Goal: Task Accomplishment & Management: Manage account settings

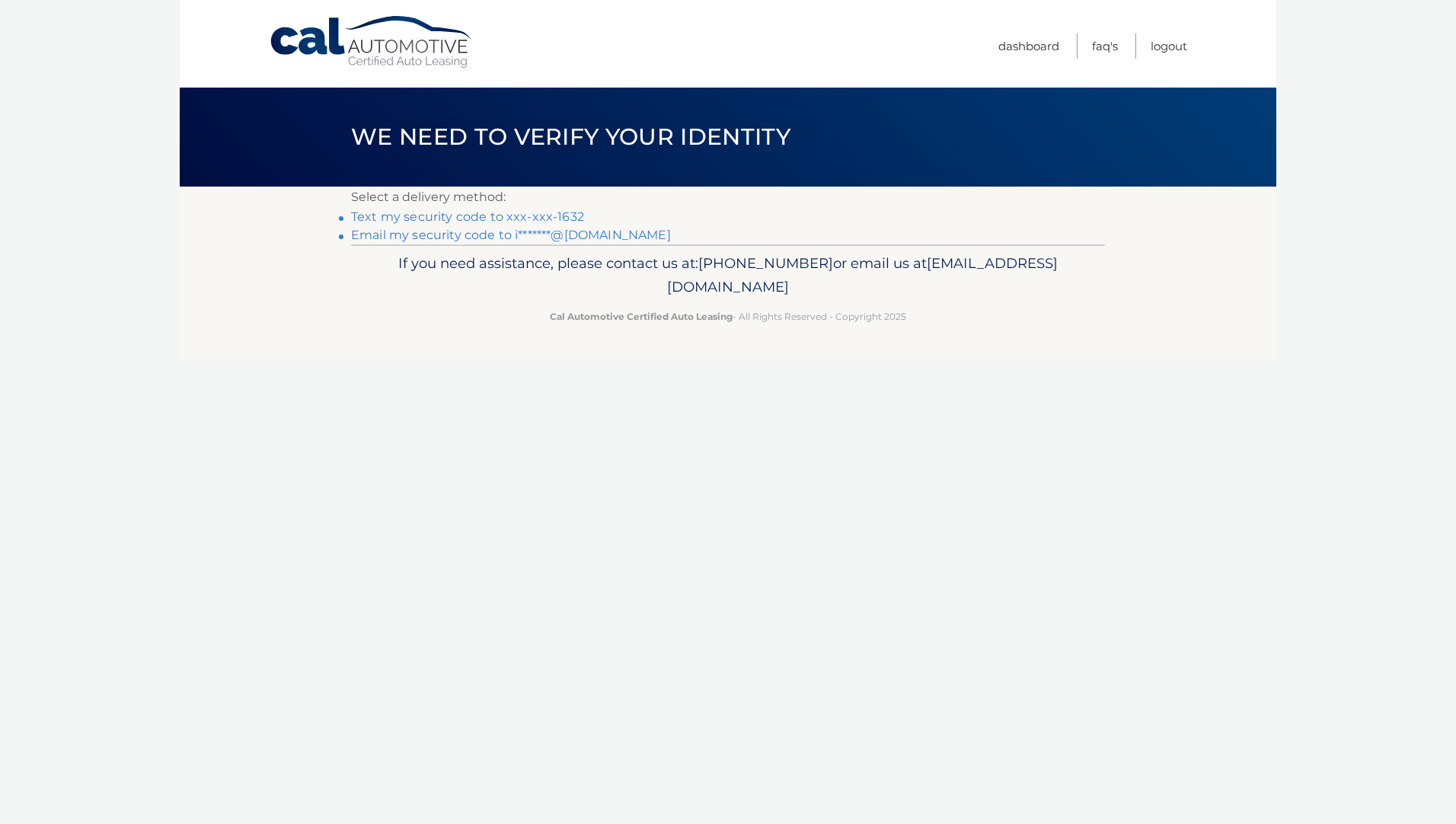
click at [390, 214] on link "Text my security code to xxx-xxx-1632" at bounding box center [468, 216] width 233 height 15
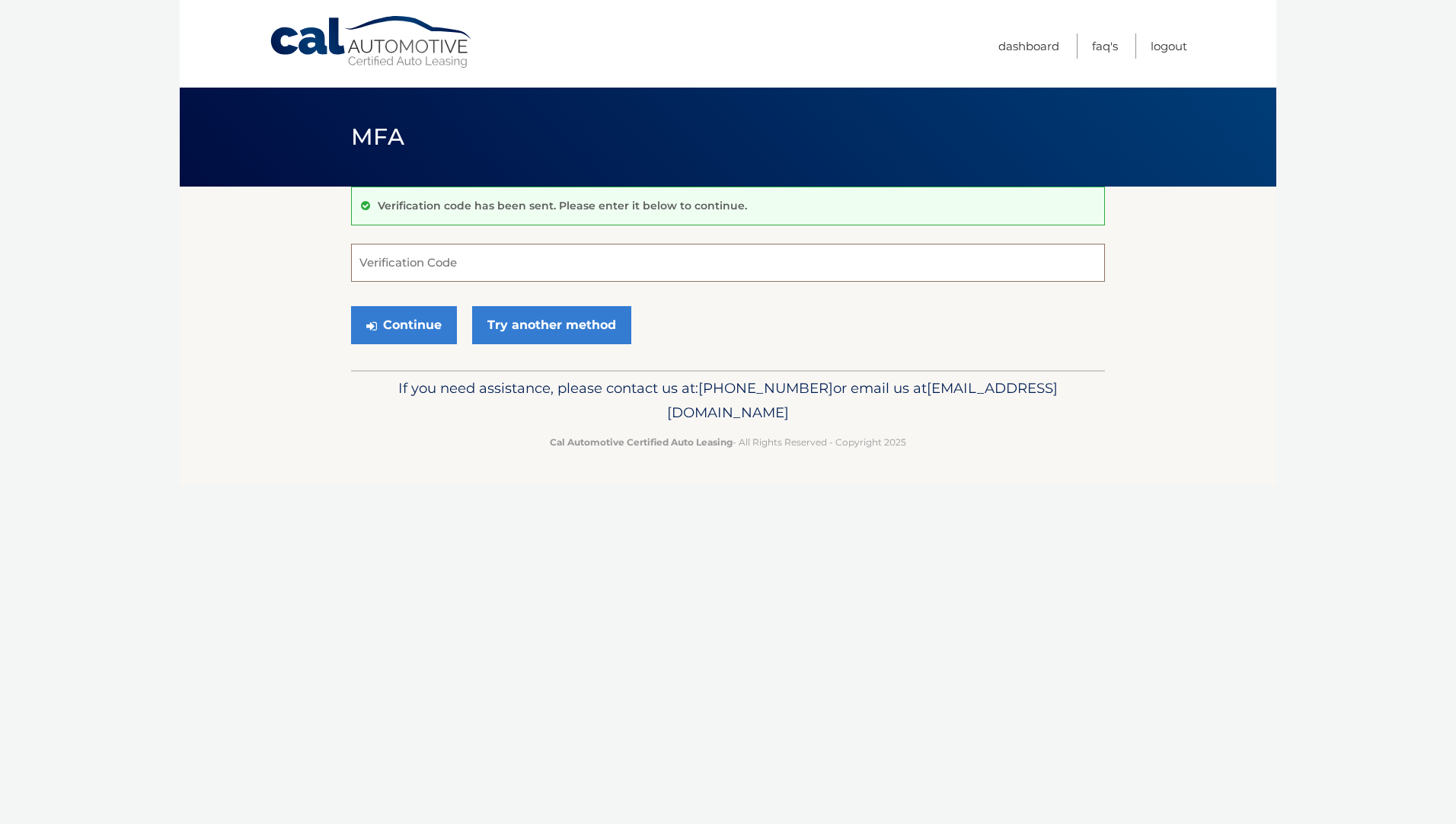
click at [403, 262] on input "Verification Code" at bounding box center [728, 262] width 754 height 38
type input "072501"
click at [406, 323] on button "Continue" at bounding box center [404, 325] width 106 height 38
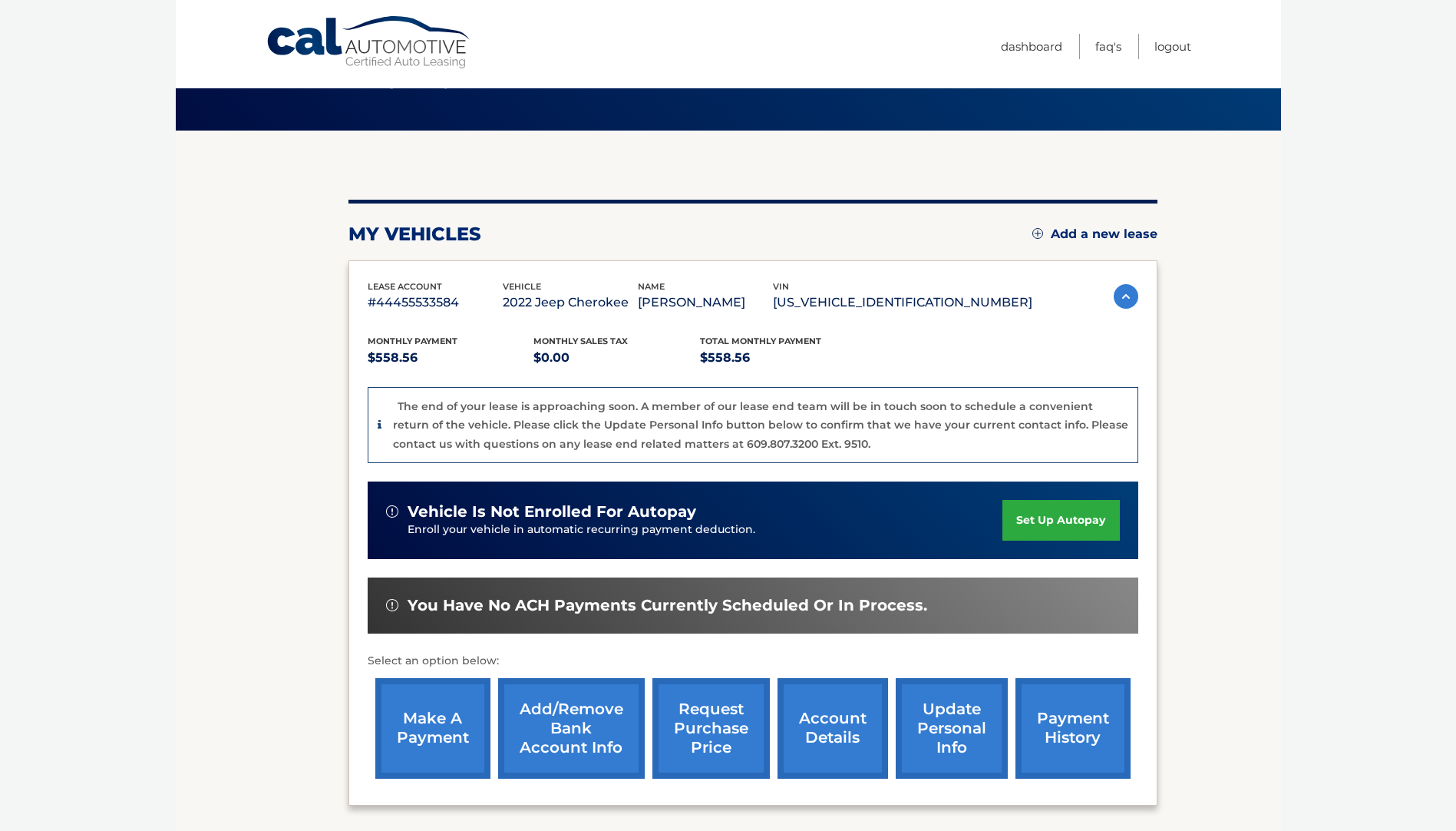
scroll to position [153, 0]
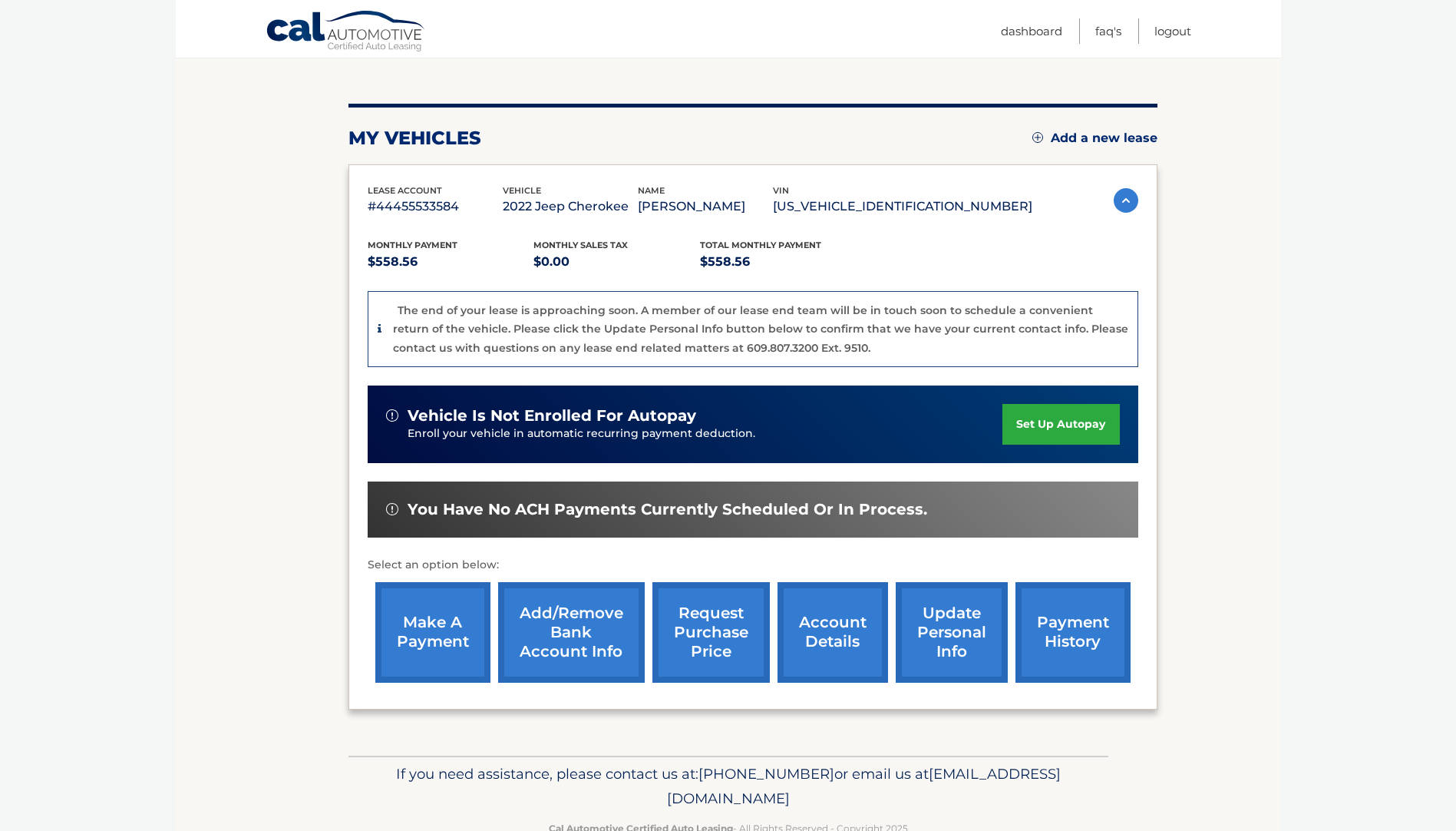
click at [440, 622] on link "make a payment" at bounding box center [433, 632] width 115 height 101
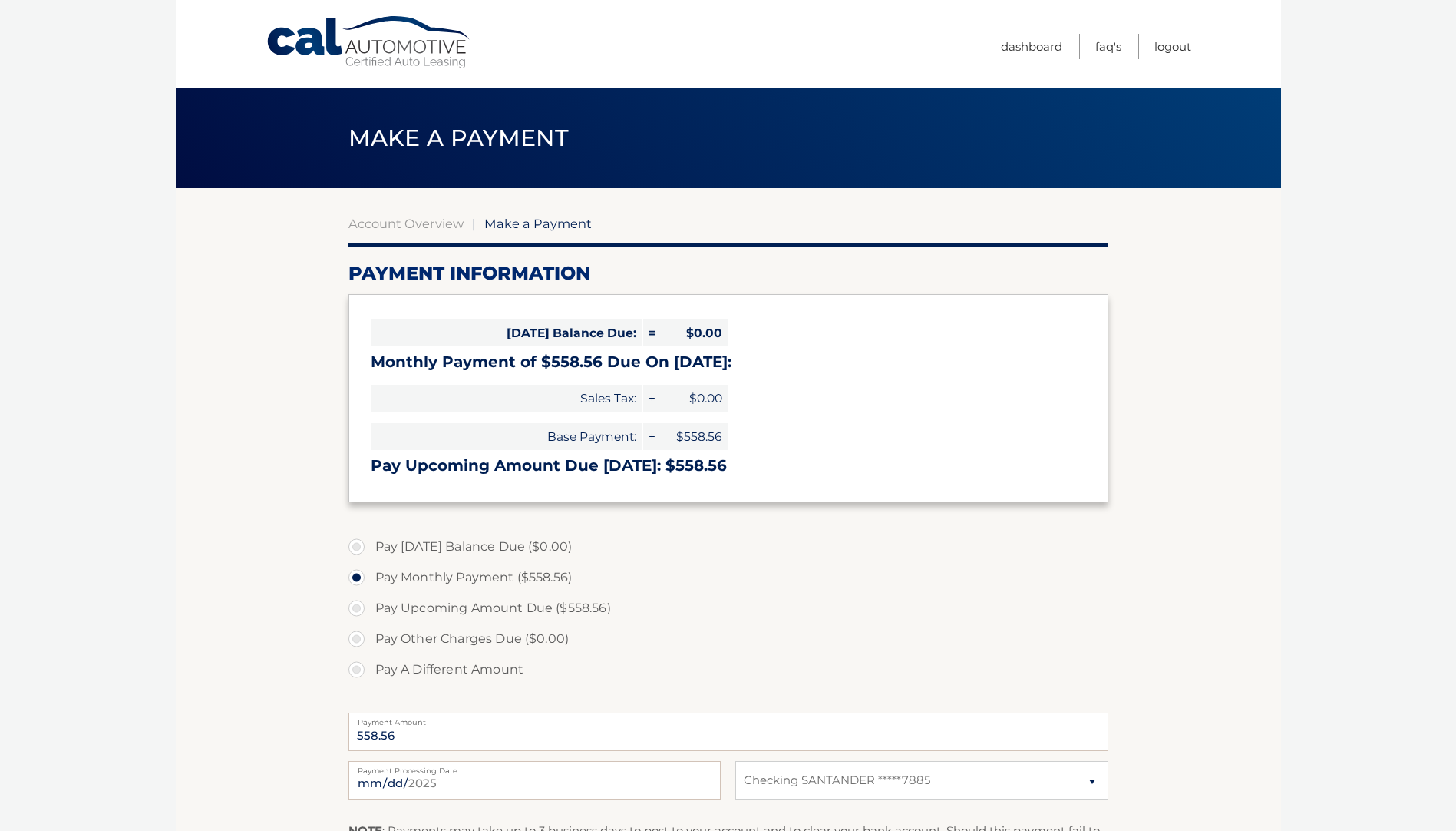
select select "ZWQyZWU1OTgtNGYyMC00ZTRjLTkxZTgtOGIyM2RiZjViODEy"
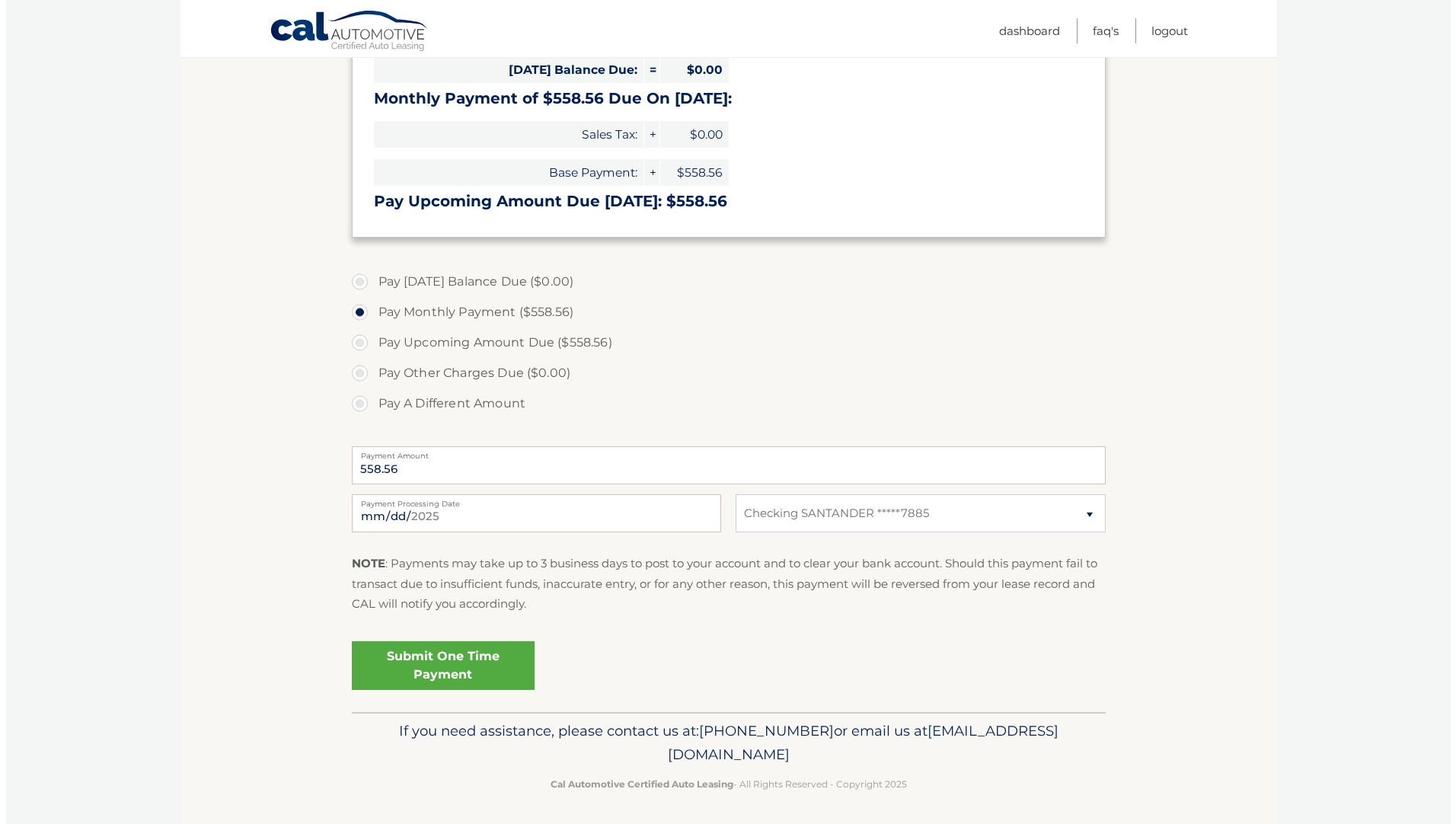
scroll to position [264, 0]
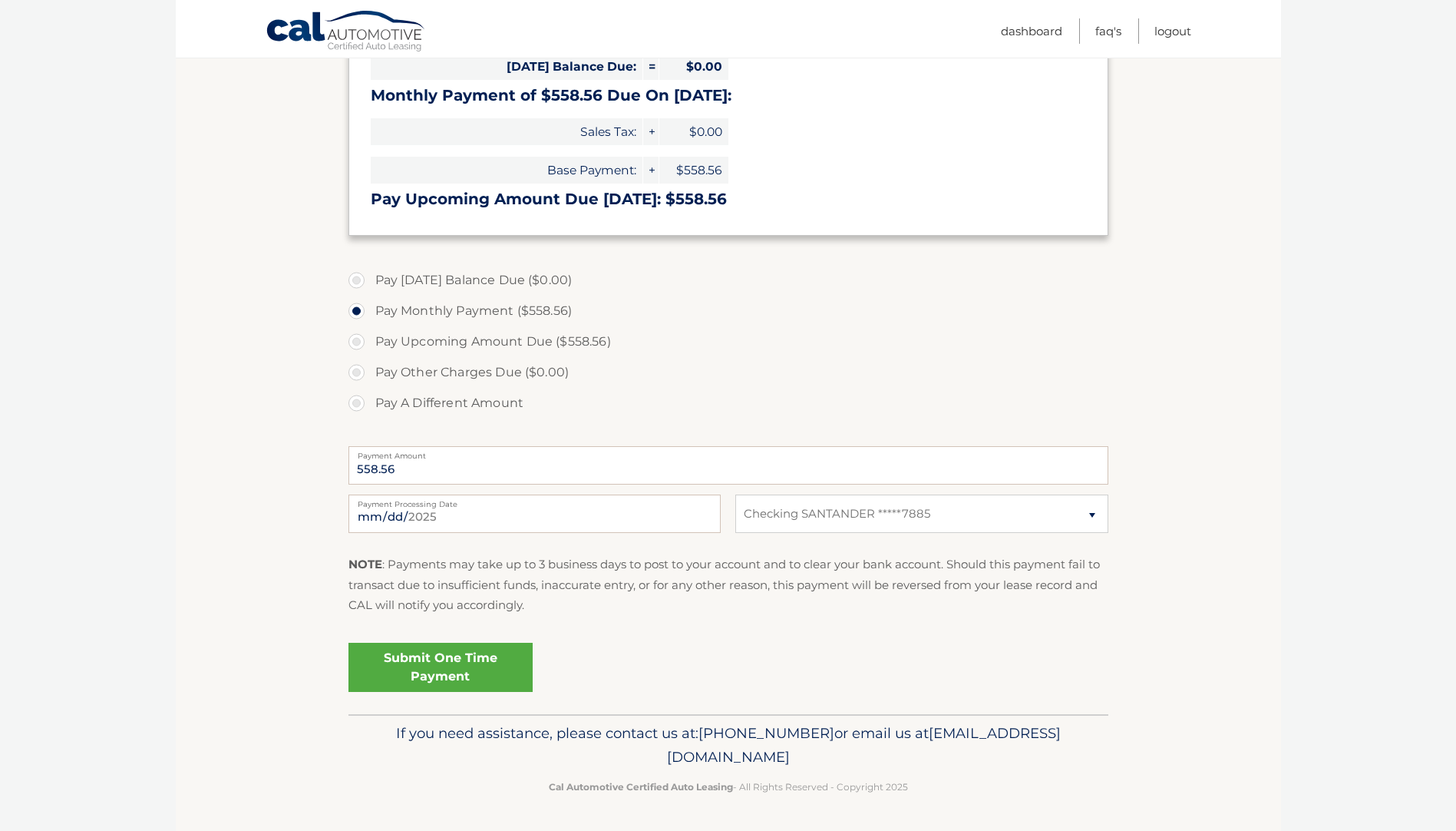
click at [458, 650] on link "Submit One Time Payment" at bounding box center [440, 666] width 184 height 49
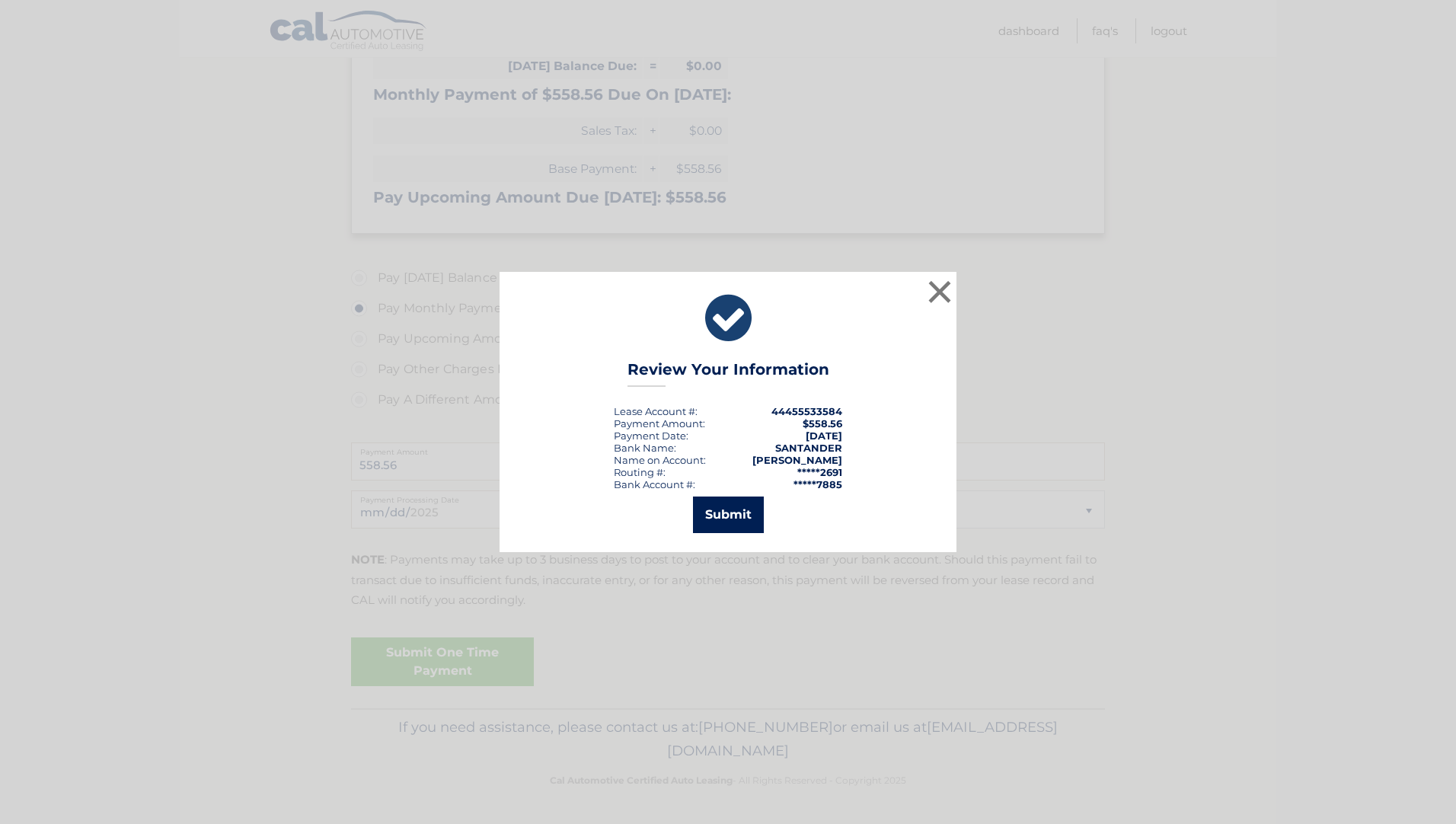
click at [731, 511] on button "Submit" at bounding box center [728, 515] width 71 height 37
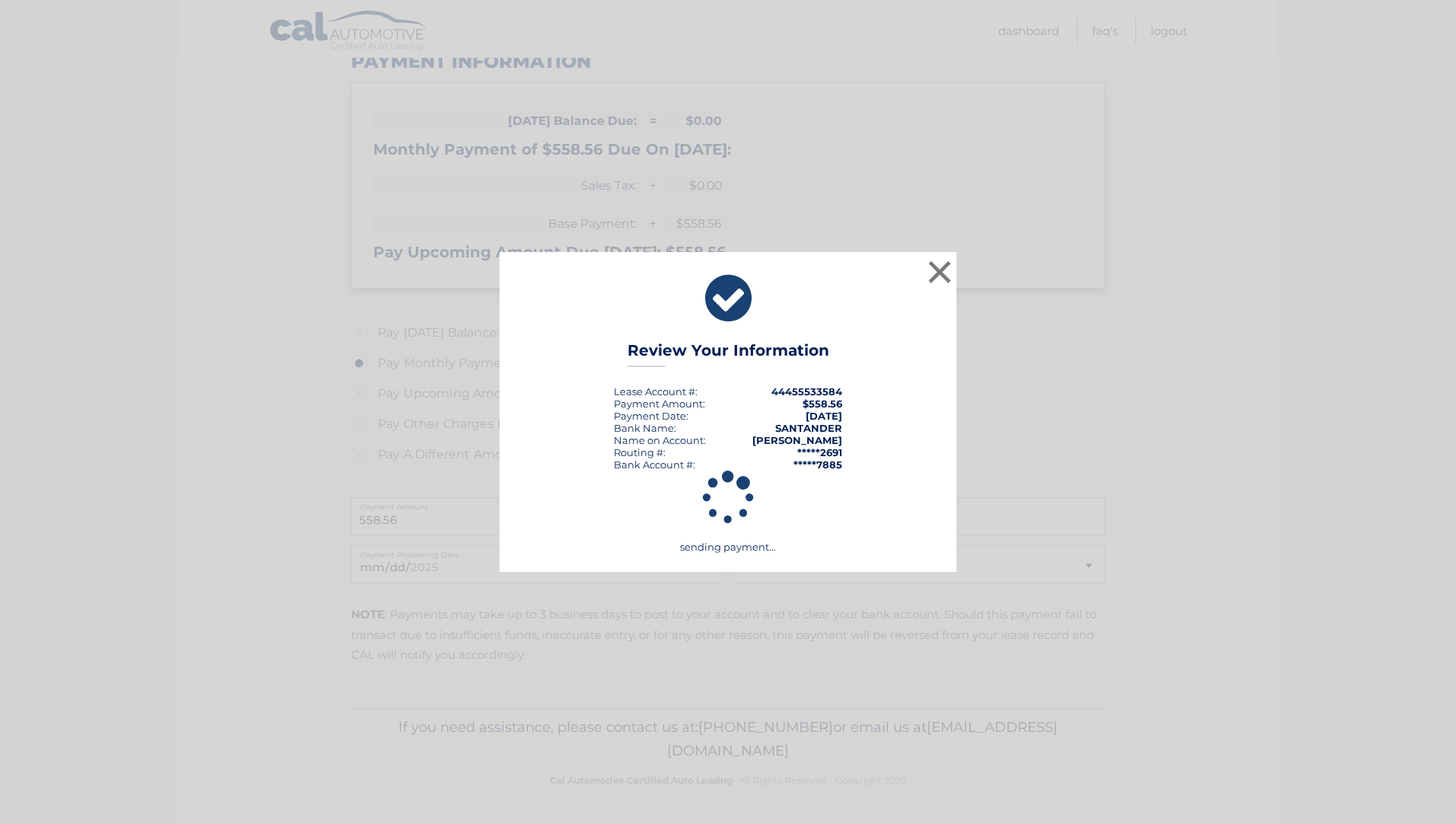
scroll to position [209, 0]
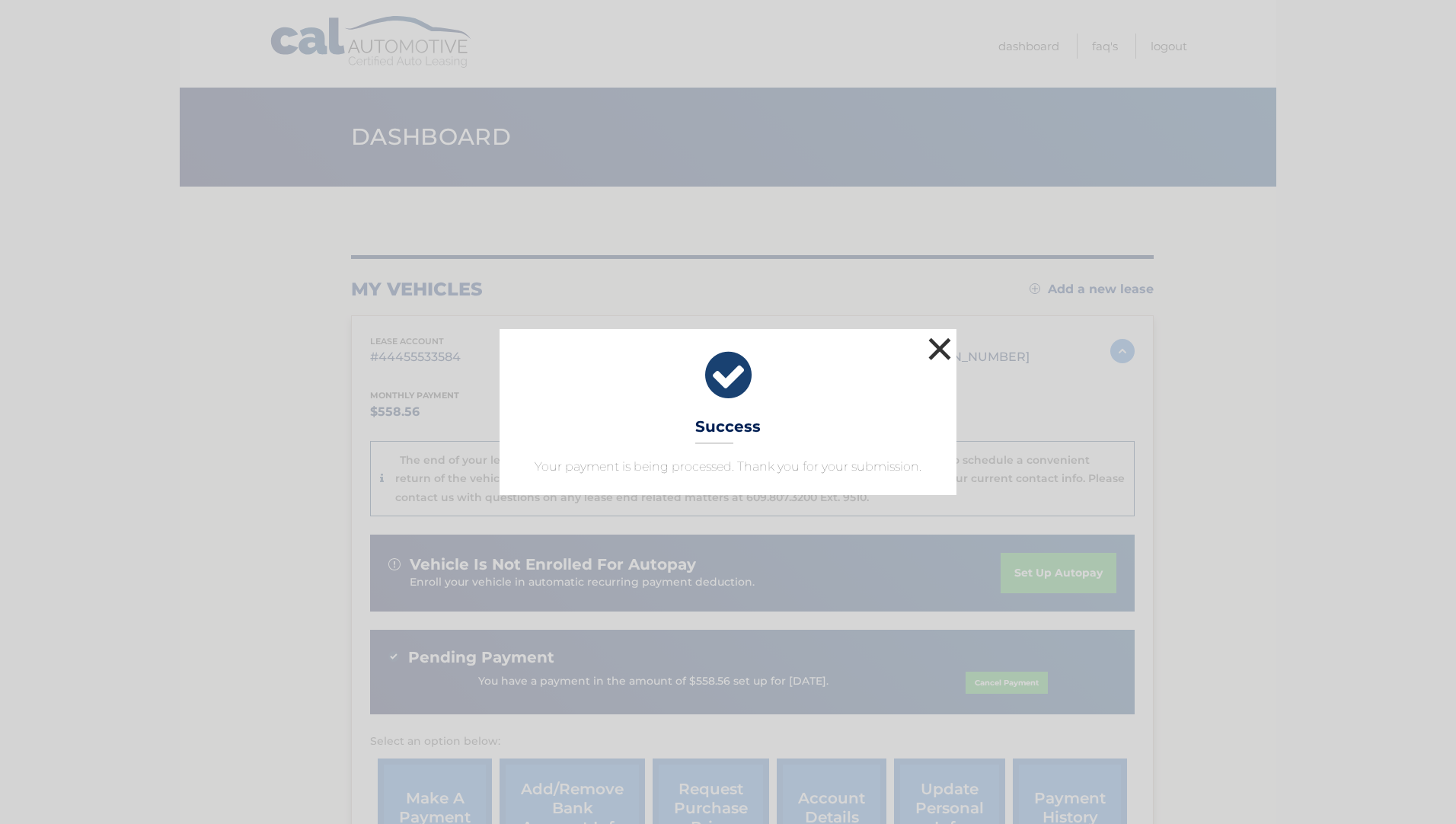
drag, startPoint x: 935, startPoint y: 350, endPoint x: 947, endPoint y: 350, distance: 12.0
click at [935, 350] on button "×" at bounding box center [940, 349] width 31 height 31
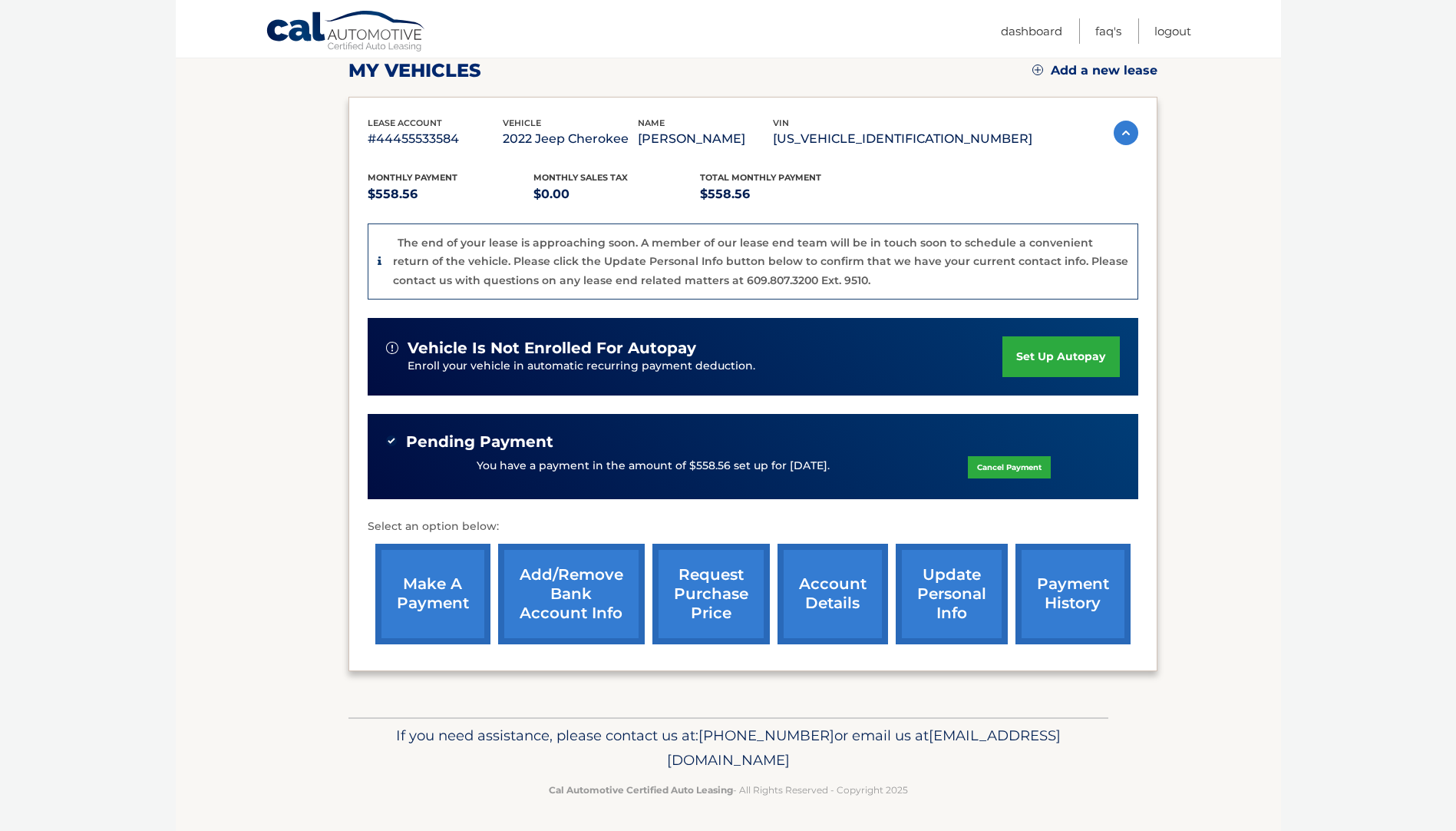
scroll to position [224, 0]
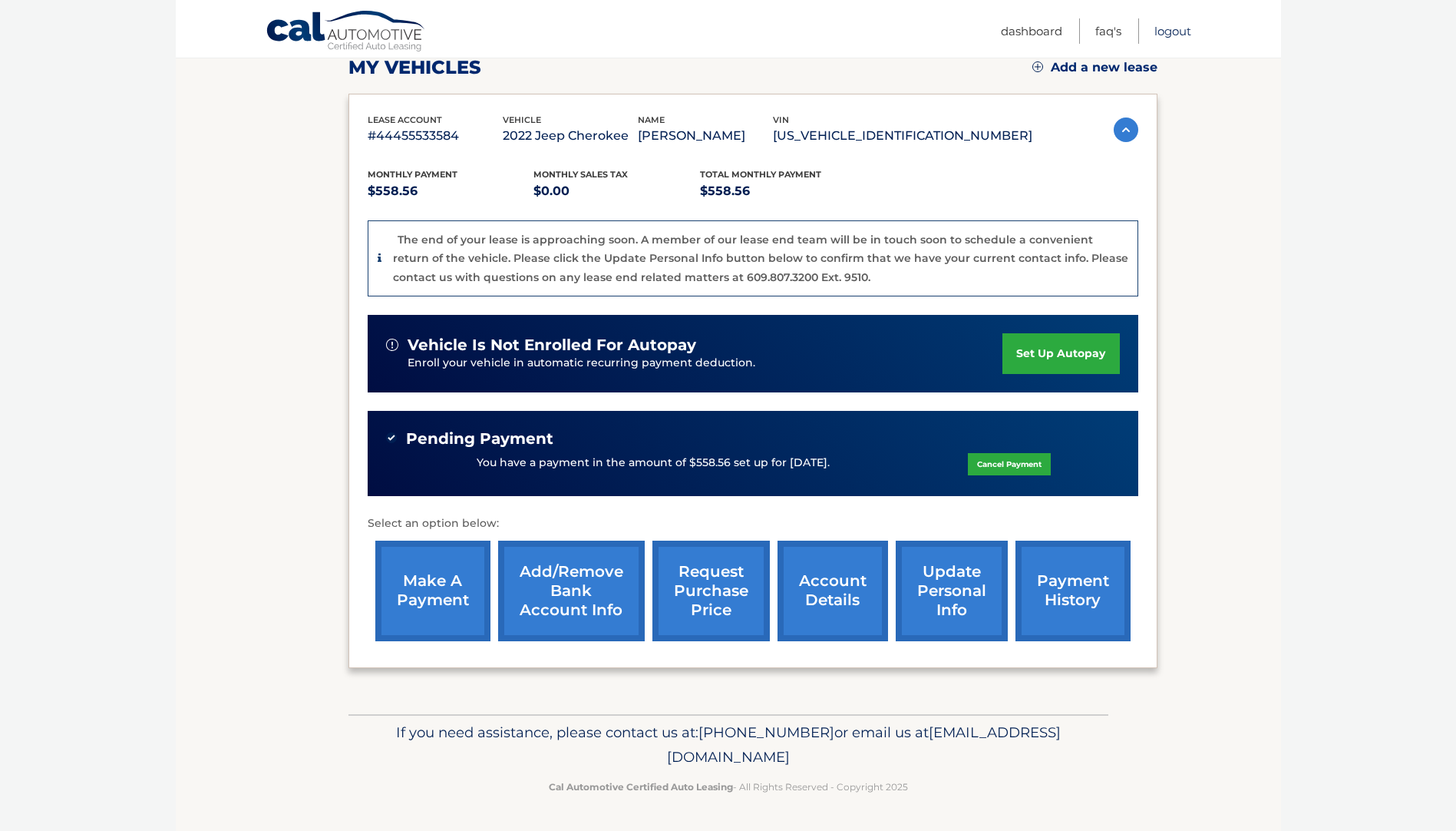
click at [1172, 32] on link "Logout" at bounding box center [1173, 30] width 37 height 25
